Goal: Transaction & Acquisition: Obtain resource

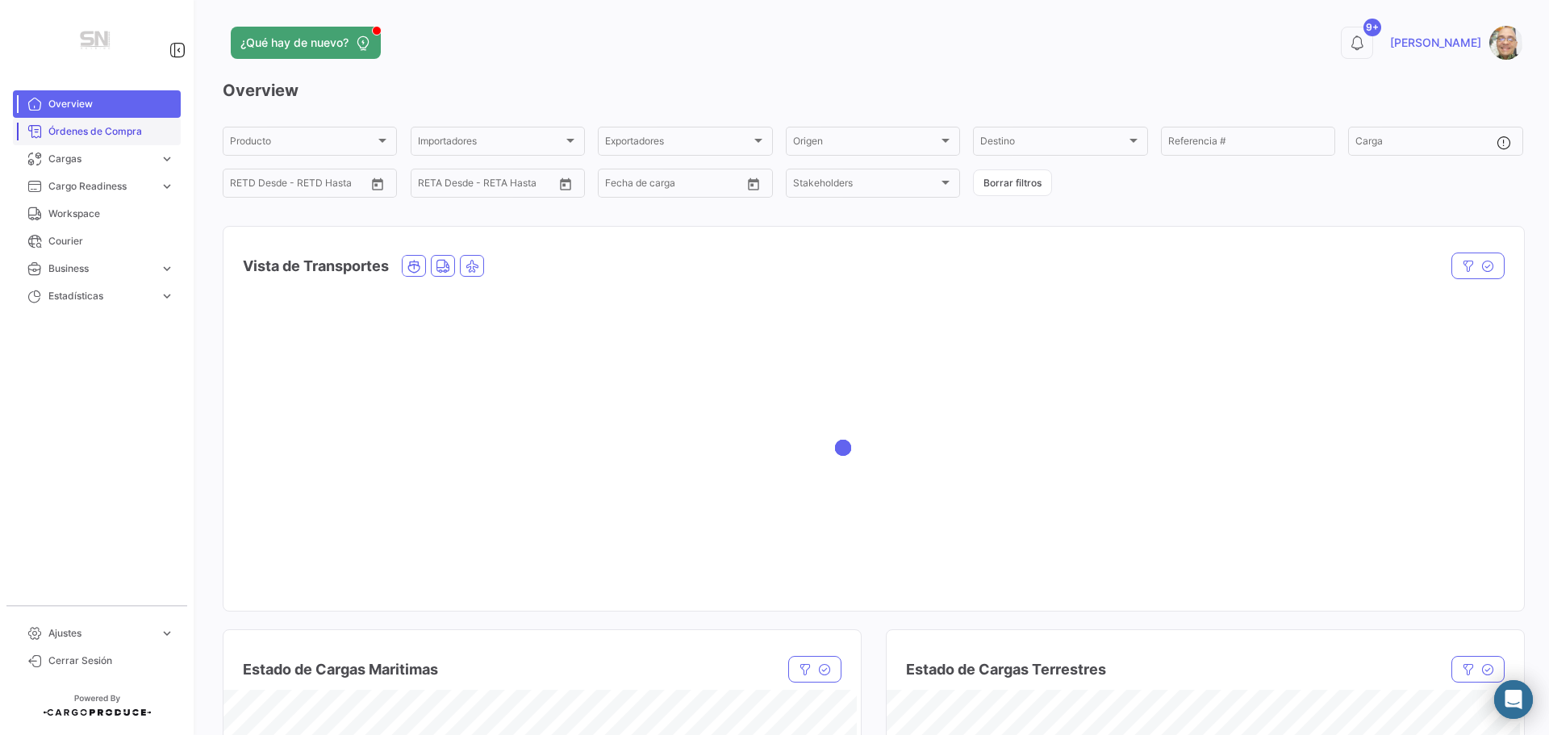
click at [81, 134] on span "Órdenes de Compra" at bounding box center [111, 131] width 126 height 15
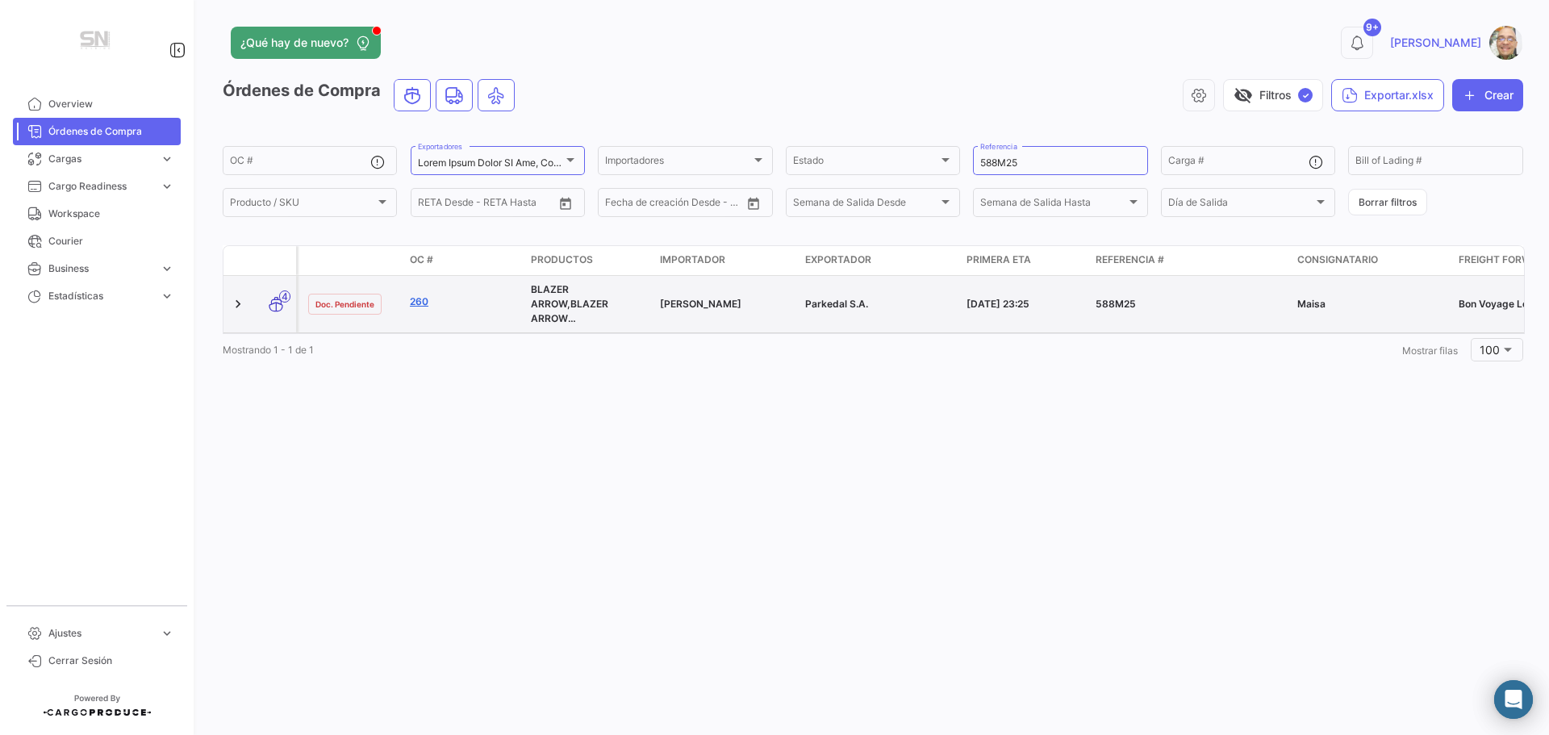
click at [423, 304] on link "260" at bounding box center [464, 301] width 108 height 15
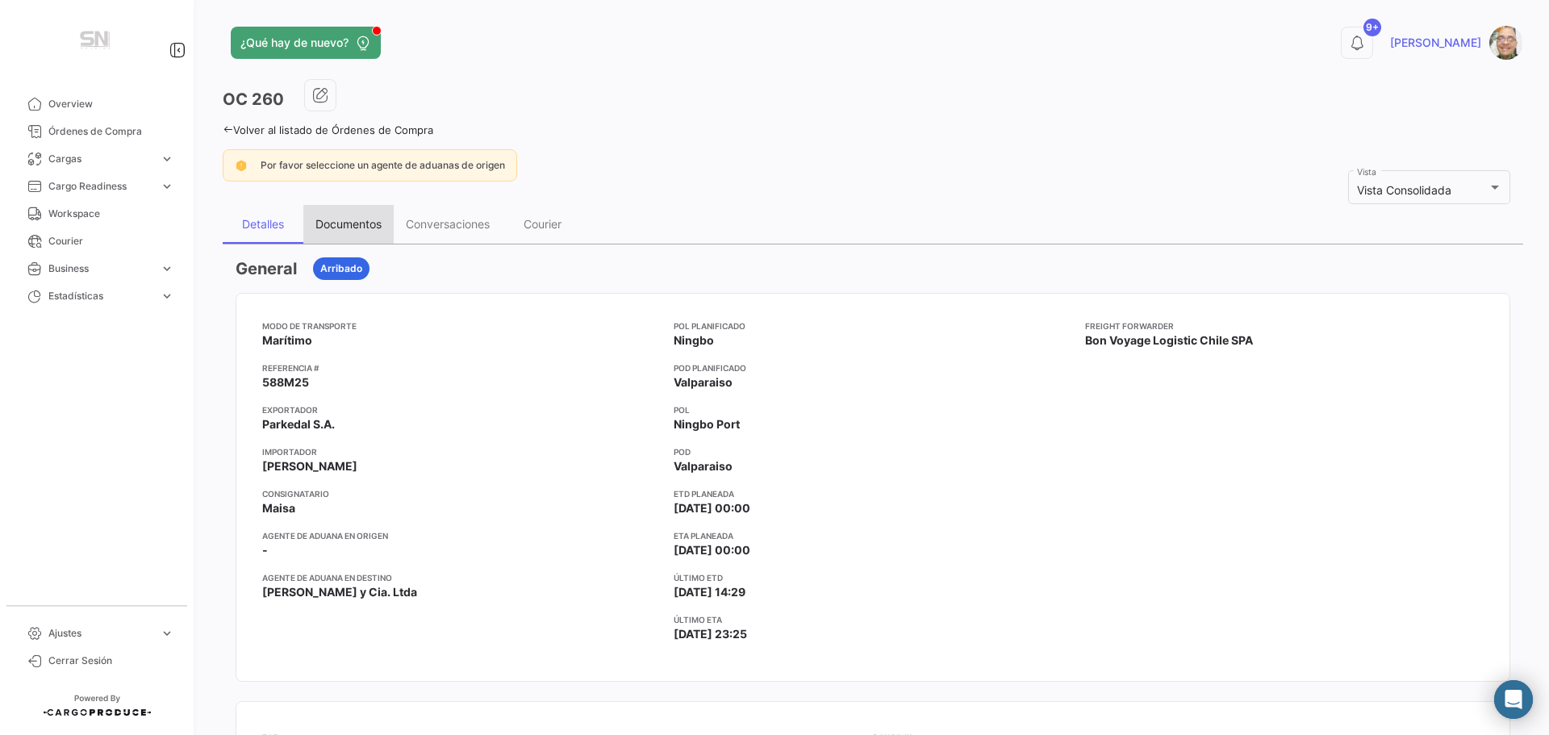
click at [353, 219] on div "Documentos" at bounding box center [348, 224] width 66 height 14
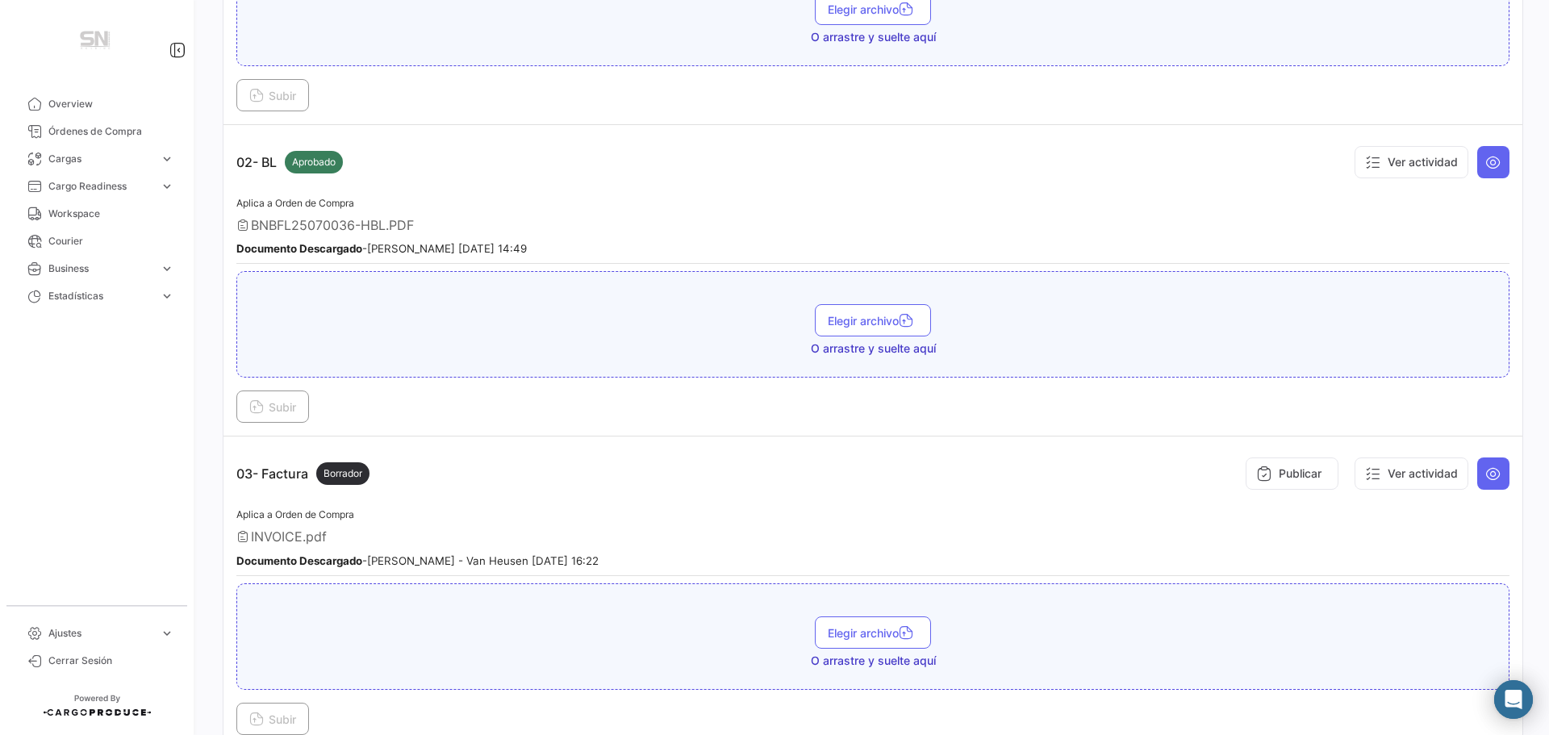
scroll to position [484, 0]
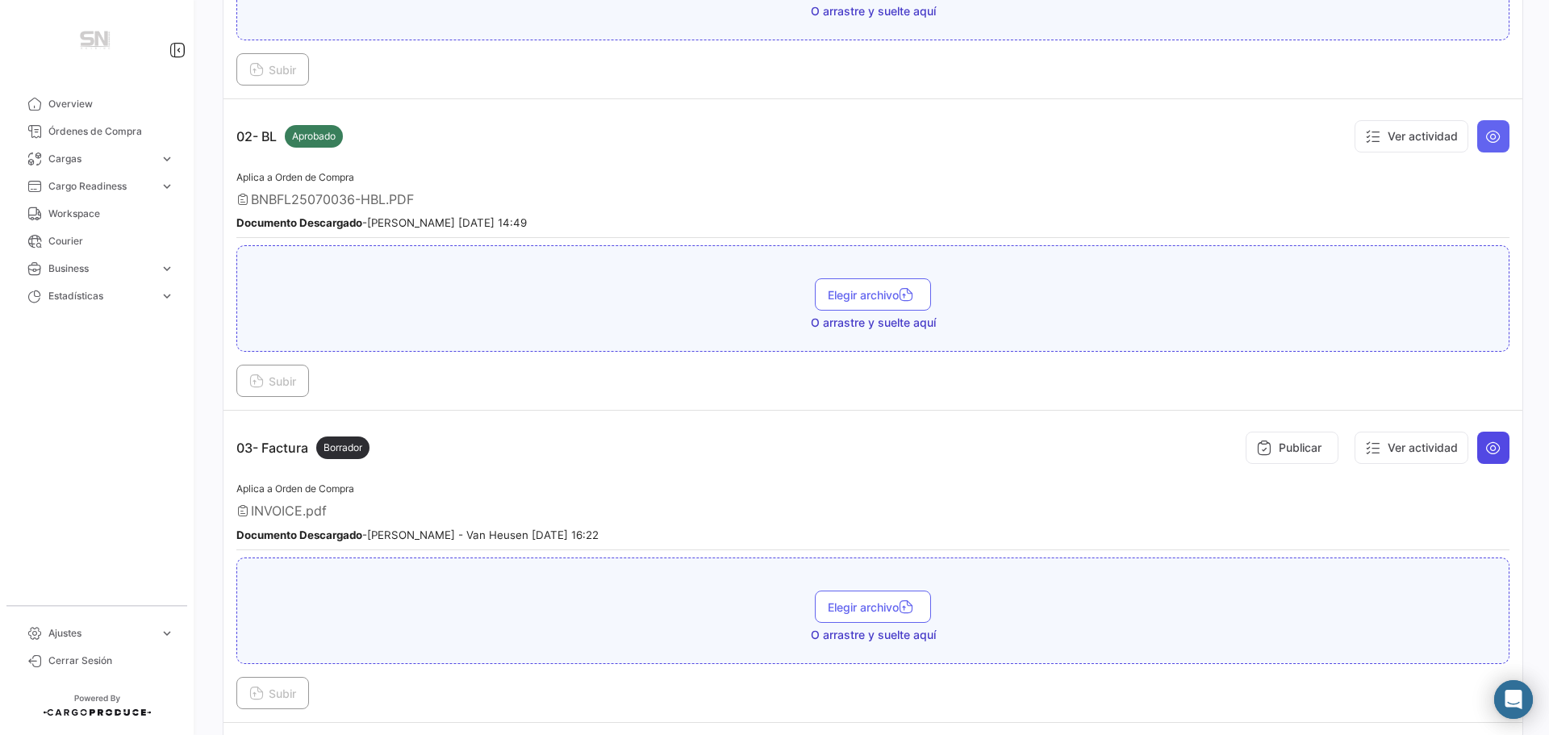
click at [1491, 454] on icon at bounding box center [1493, 448] width 16 height 16
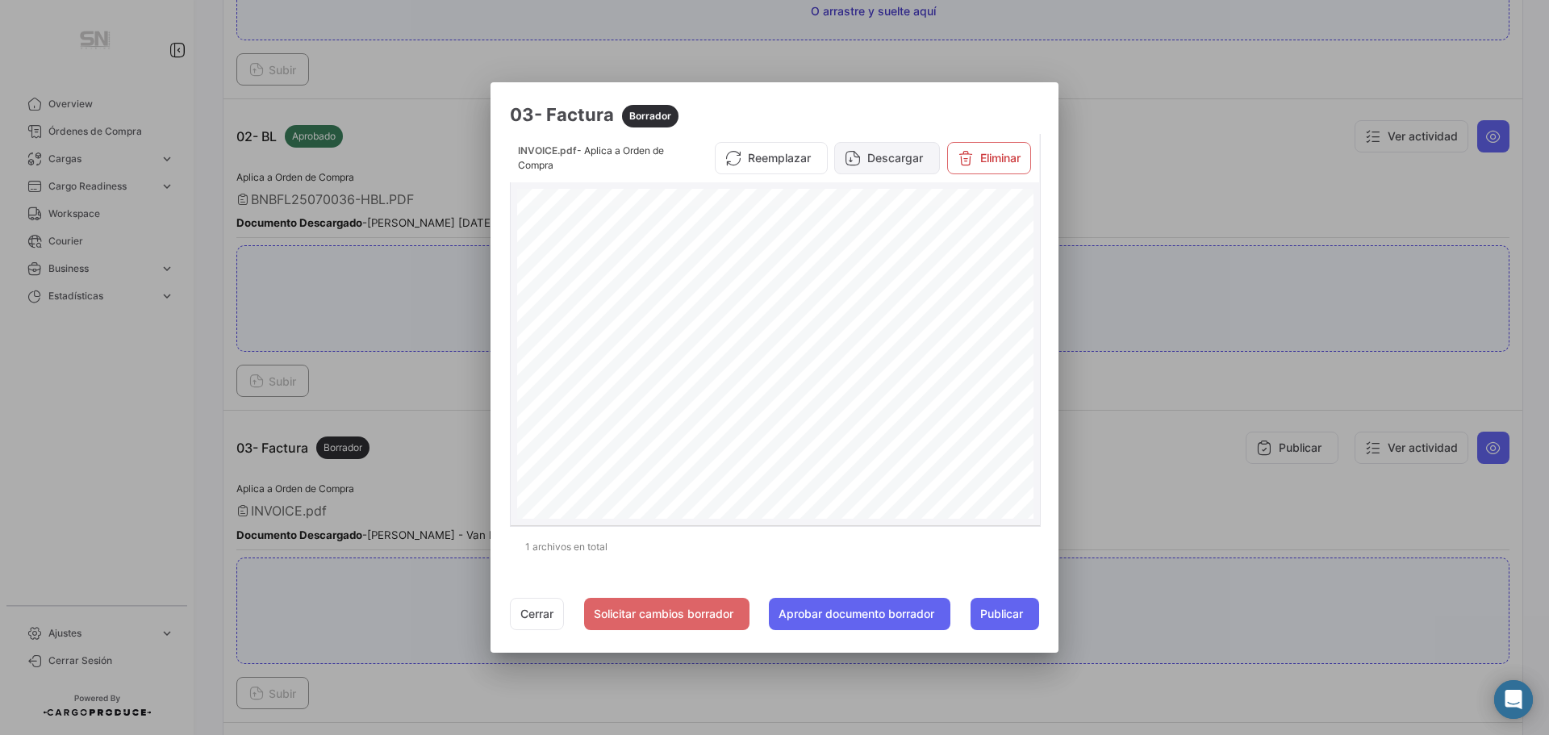
click at [874, 162] on button "Descargar" at bounding box center [887, 158] width 106 height 32
click at [520, 616] on button "Cerrar" at bounding box center [537, 614] width 54 height 32
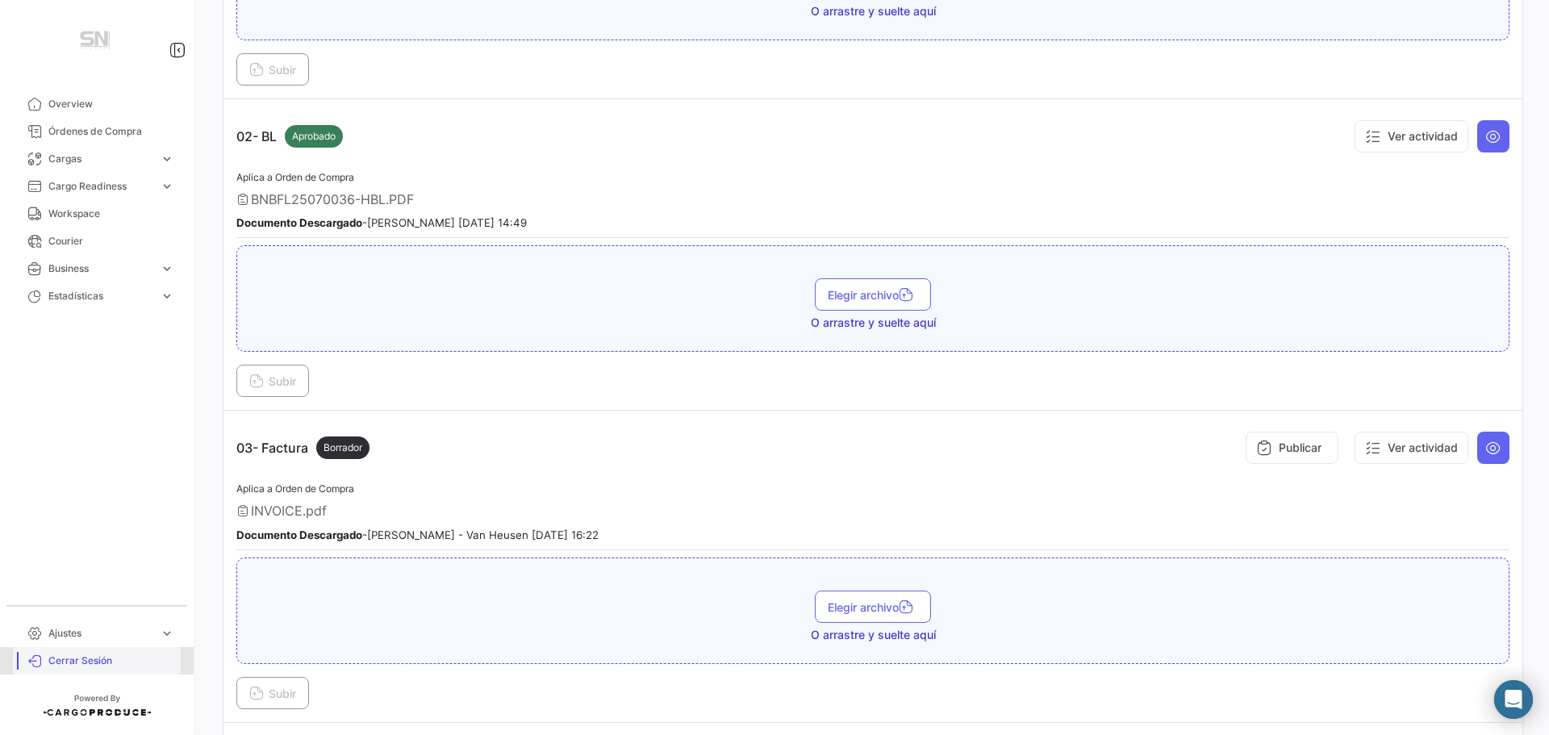
click at [62, 661] on span "Cerrar Sesión" at bounding box center [111, 660] width 126 height 15
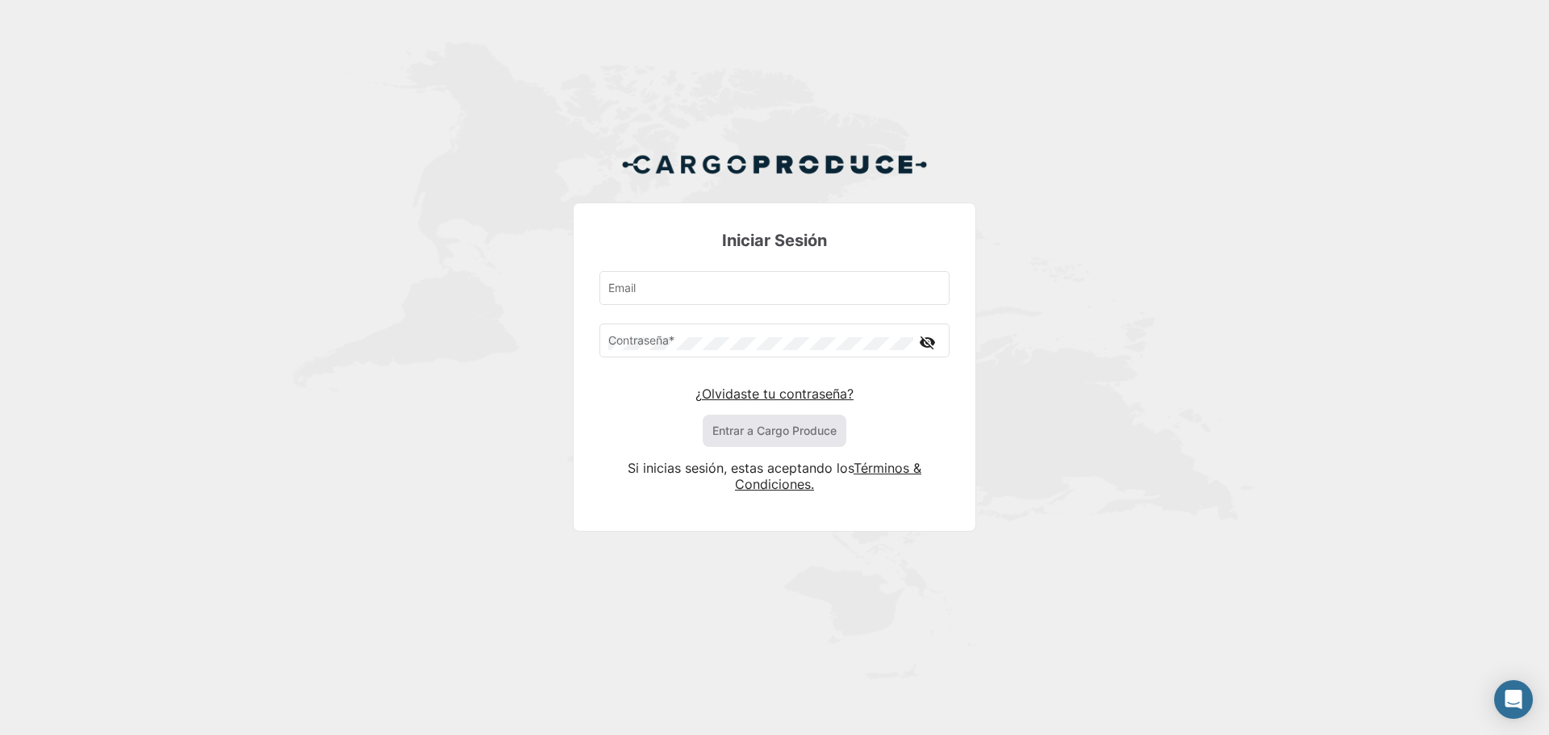
type input "[PERSON_NAME][EMAIL_ADDRESS][DOMAIN_NAME]"
